Goal: Navigation & Orientation: Find specific page/section

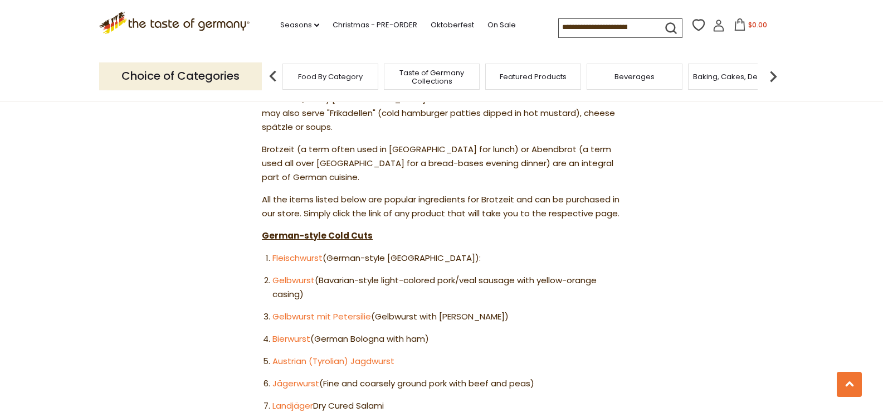
scroll to position [581, 0]
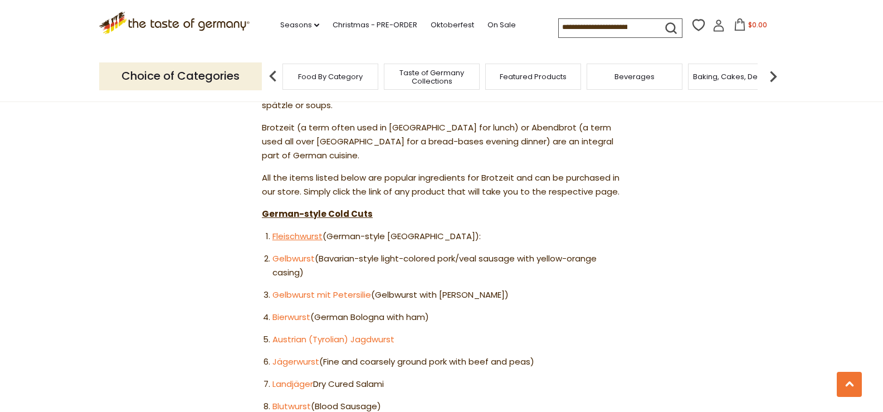
click at [306, 230] on link "Fleischwurst" at bounding box center [297, 236] width 50 height 12
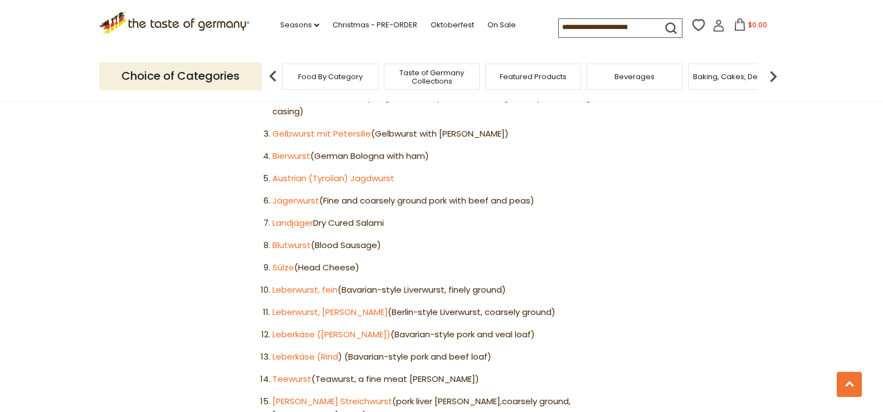
scroll to position [748, 0]
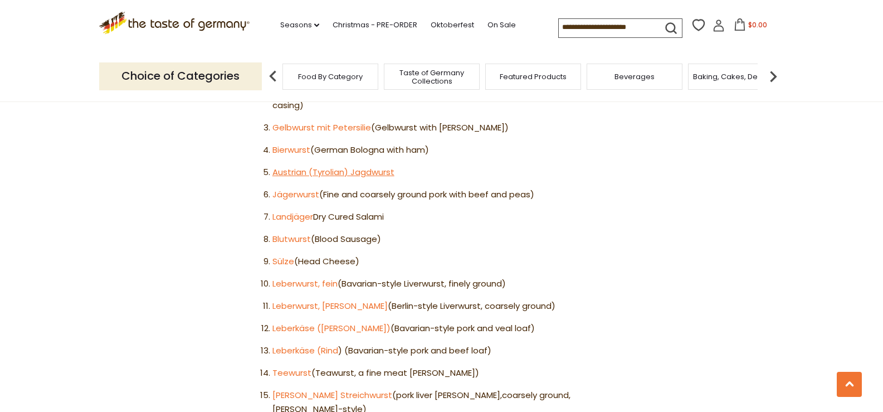
click at [296, 166] on link "Austrian (Tyrolian) Jagdwurst" at bounding box center [333, 172] width 122 height 12
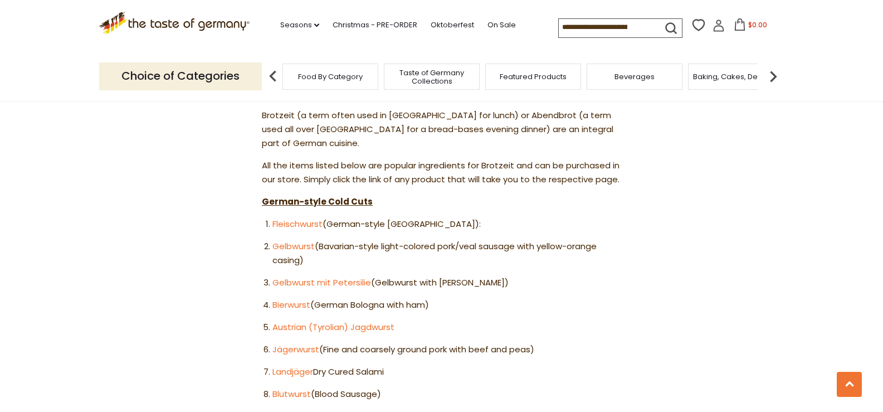
scroll to position [581, 0]
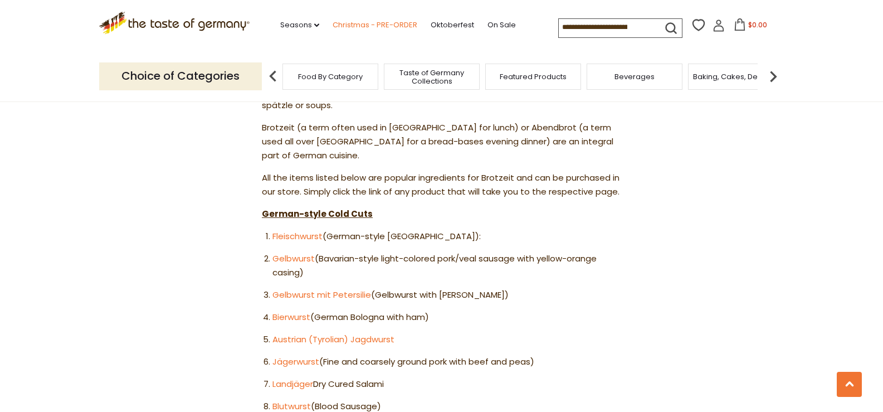
click at [354, 24] on link "Christmas - PRE-ORDER" at bounding box center [375, 25] width 85 height 12
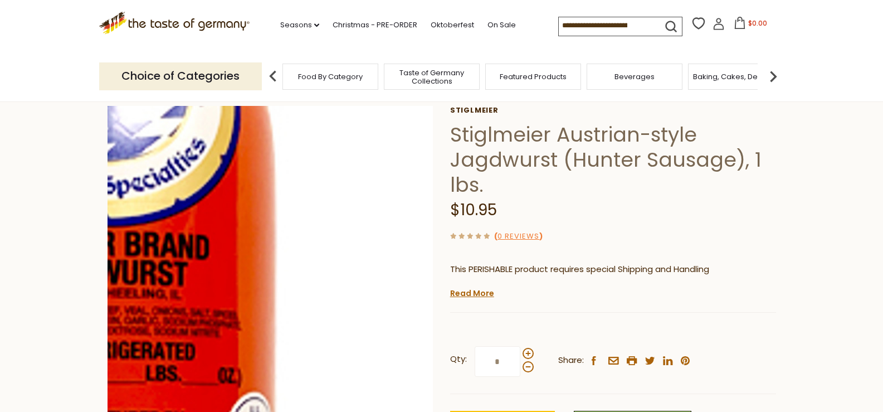
scroll to position [56, 0]
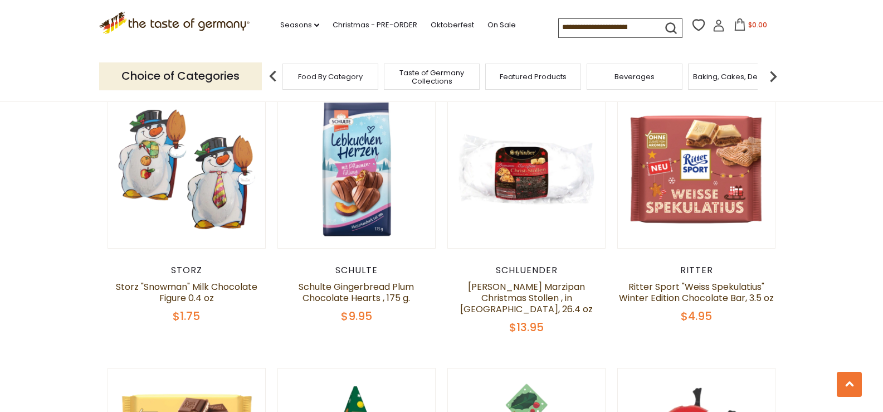
scroll to position [1448, 0]
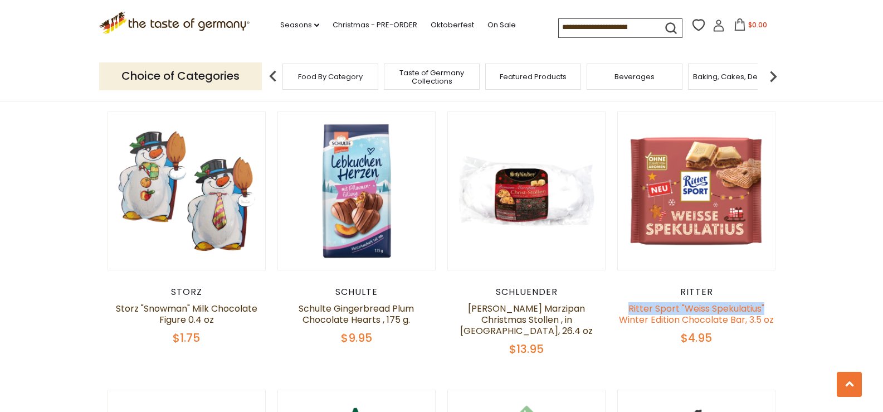
drag, startPoint x: 622, startPoint y: 294, endPoint x: 764, endPoint y: 301, distance: 141.7
click at [764, 303] on h5 "Ritter Sport "Weiss Spekulatius" Winter Edition Chocolate Bar, 3.5 oz" at bounding box center [696, 314] width 159 height 22
copy link "[PERSON_NAME] Sport "[PERSON_NAME] Spekulatius""
